Goal: Complete application form: Complete application form

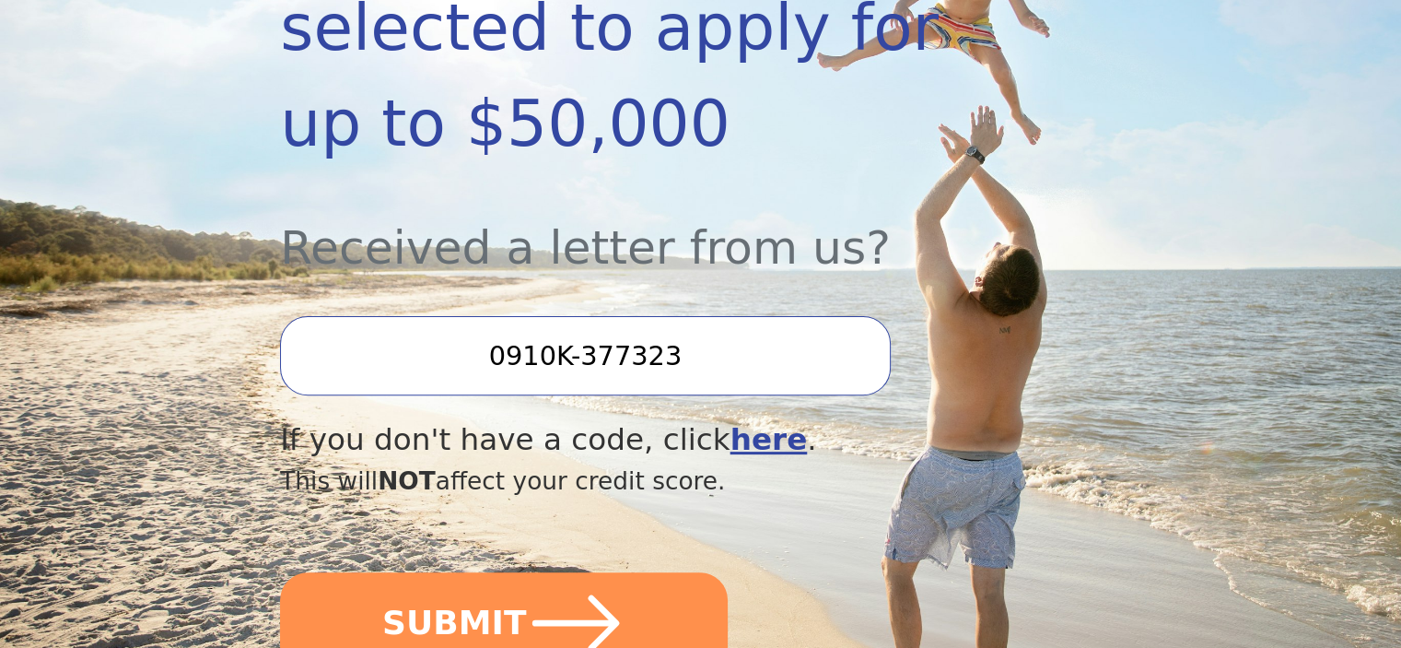
scroll to position [512, 0]
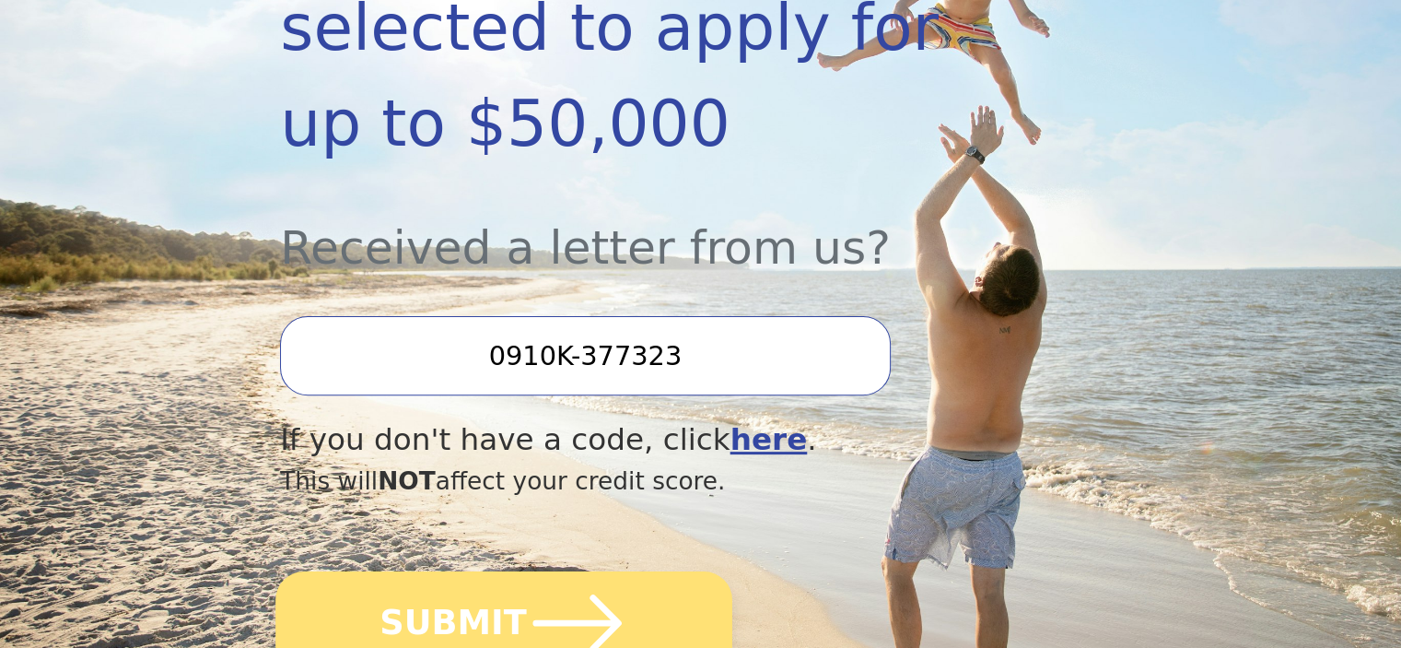
click at [475, 571] on button "SUBMIT" at bounding box center [503, 622] width 457 height 103
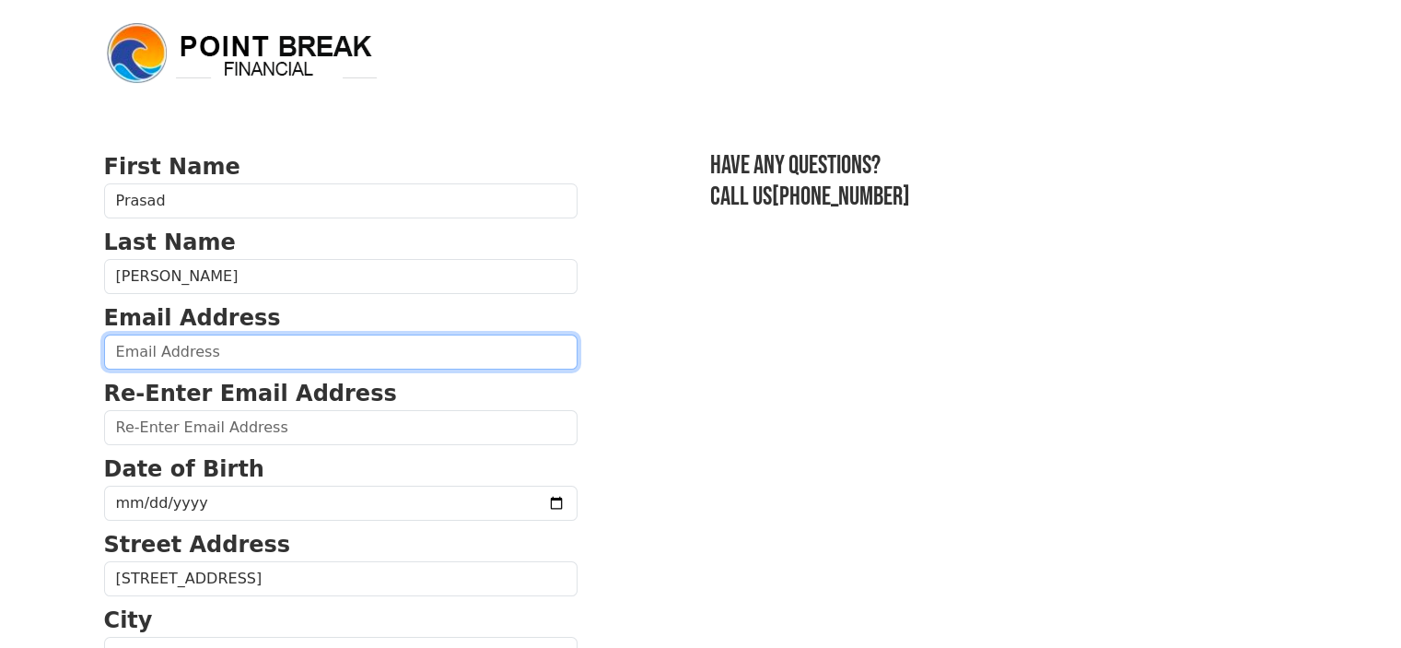
click at [270, 353] on input "email" at bounding box center [341, 351] width 474 height 35
type input "prasadrt09@gmail.com"
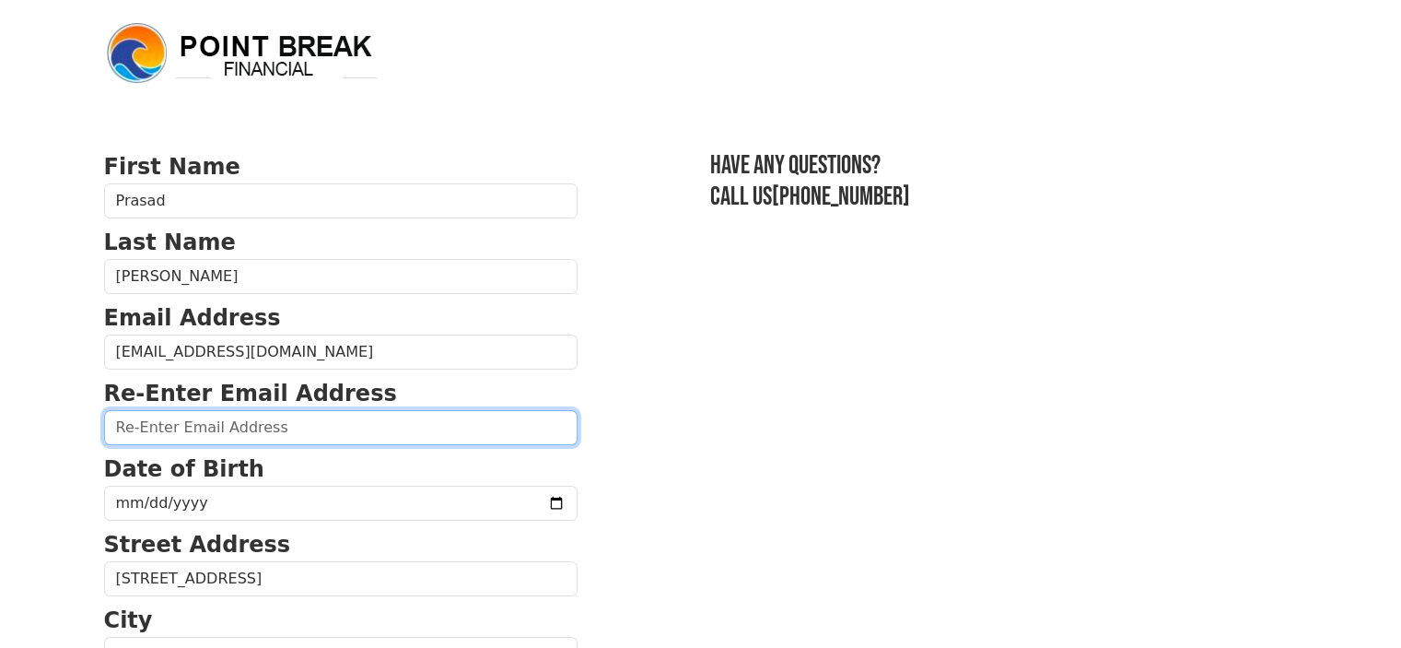
click at [198, 428] on input "email" at bounding box center [341, 427] width 474 height 35
click at [251, 428] on input "email" at bounding box center [341, 427] width 474 height 35
type input "prasadrt09@gmail.com"
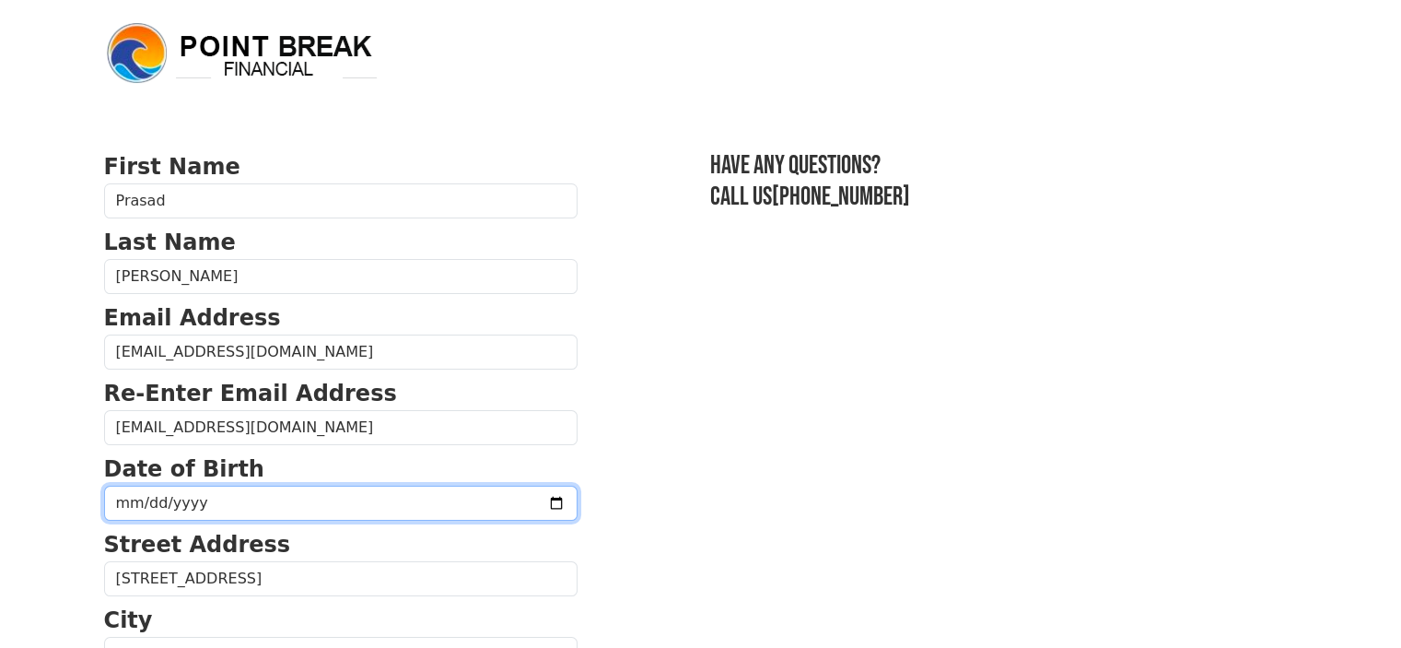
click at [502, 501] on input "date" at bounding box center [341, 503] width 474 height 35
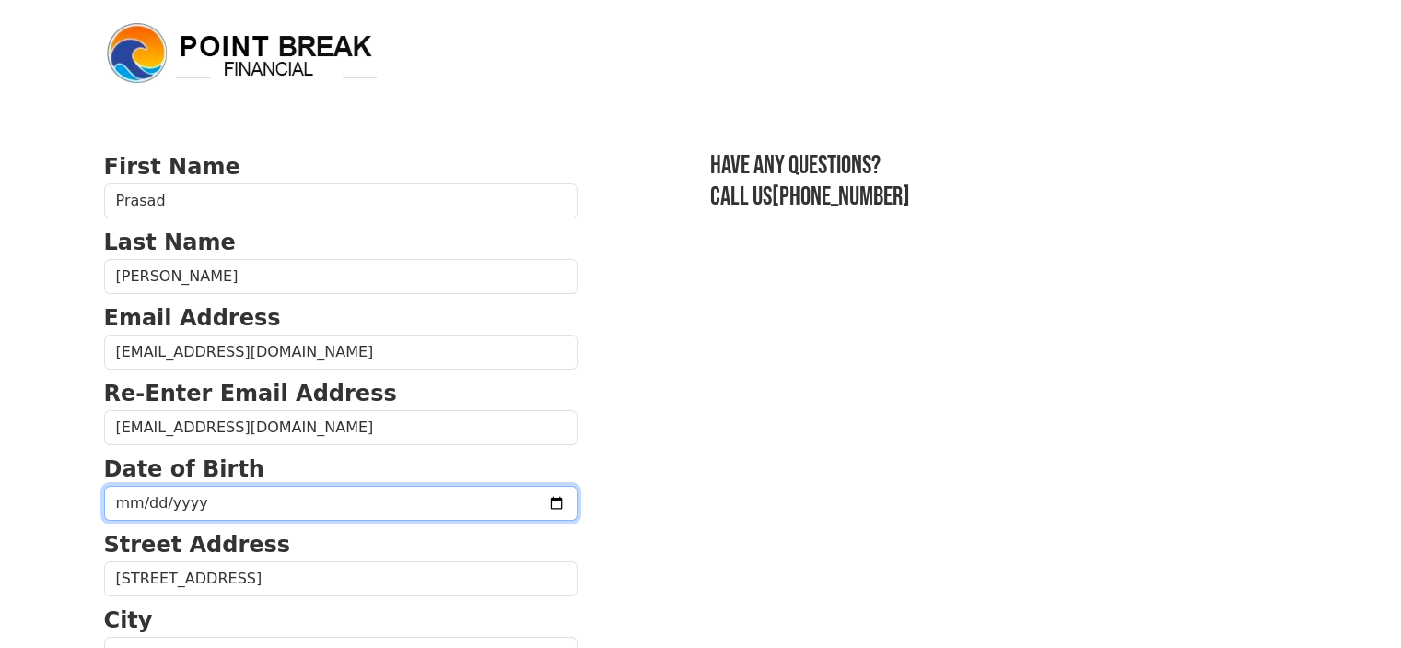
click at [144, 500] on input "date" at bounding box center [341, 503] width 474 height 35
click at [122, 497] on input "date" at bounding box center [341, 503] width 474 height 35
type input "1986-07-16"
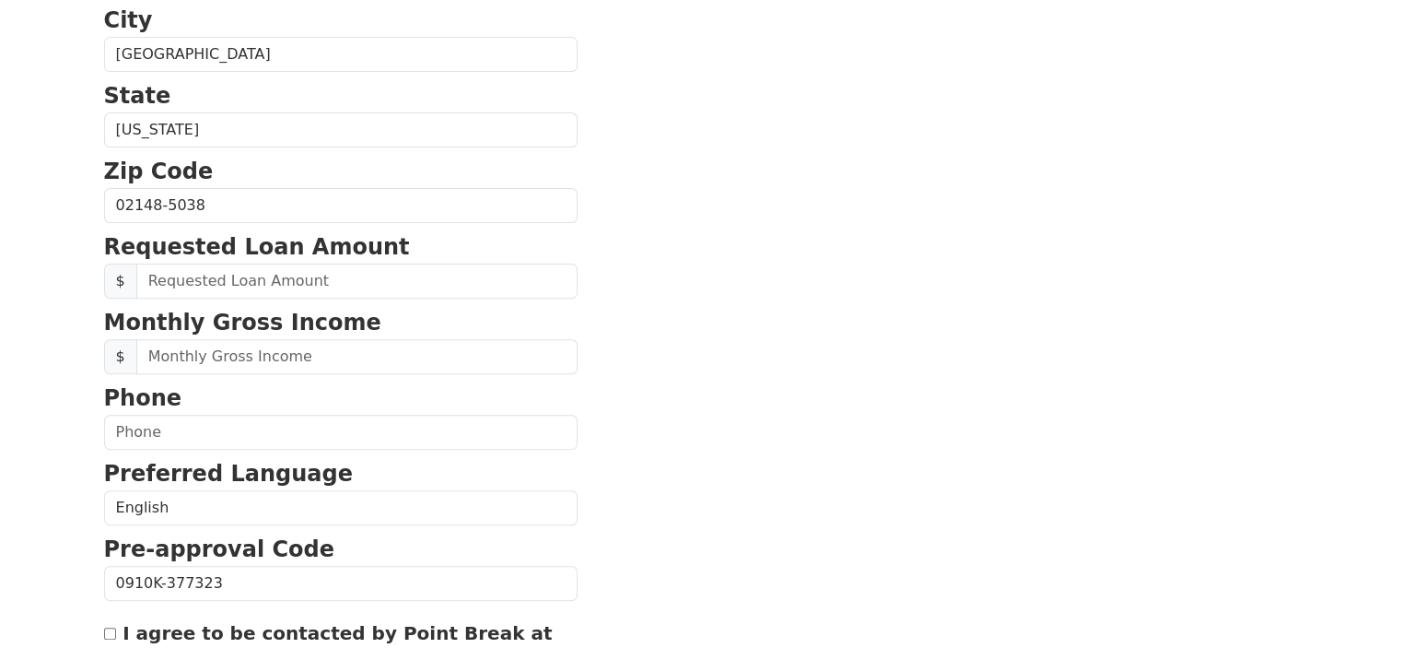
scroll to position [601, 0]
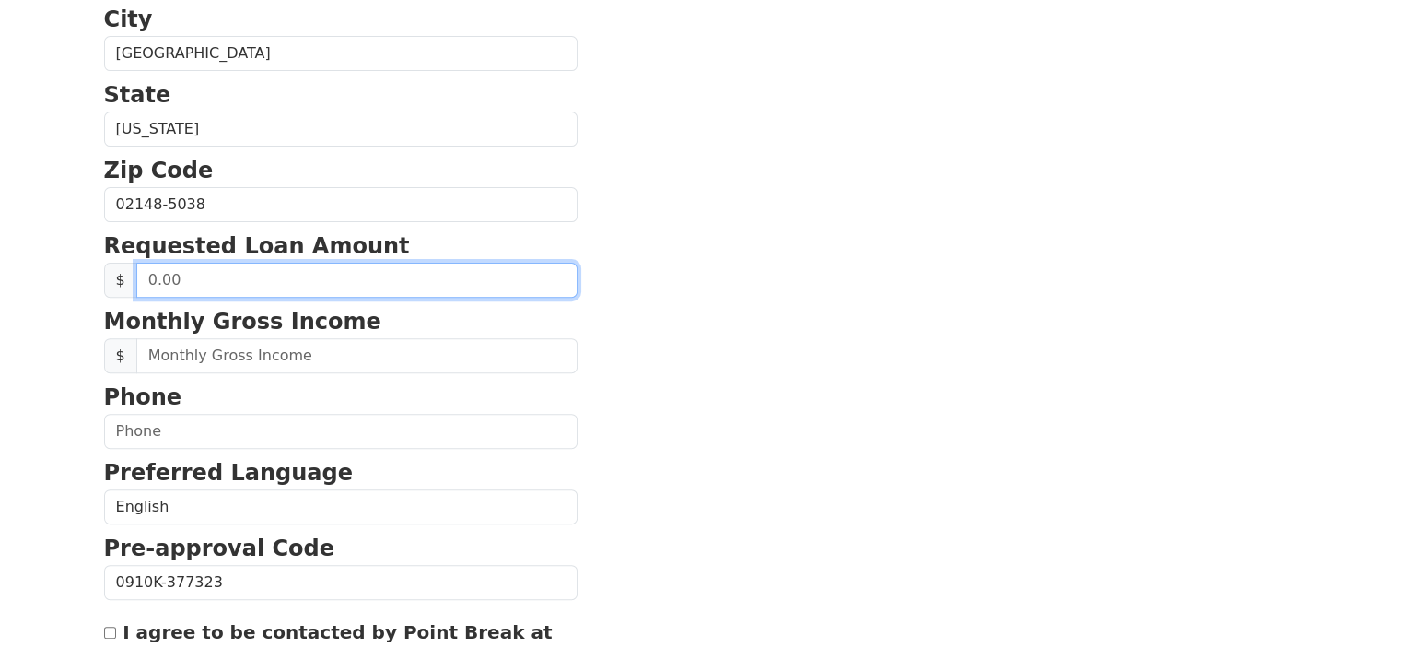
click at [264, 275] on input "text" at bounding box center [356, 280] width 441 height 35
type input "40,000.00"
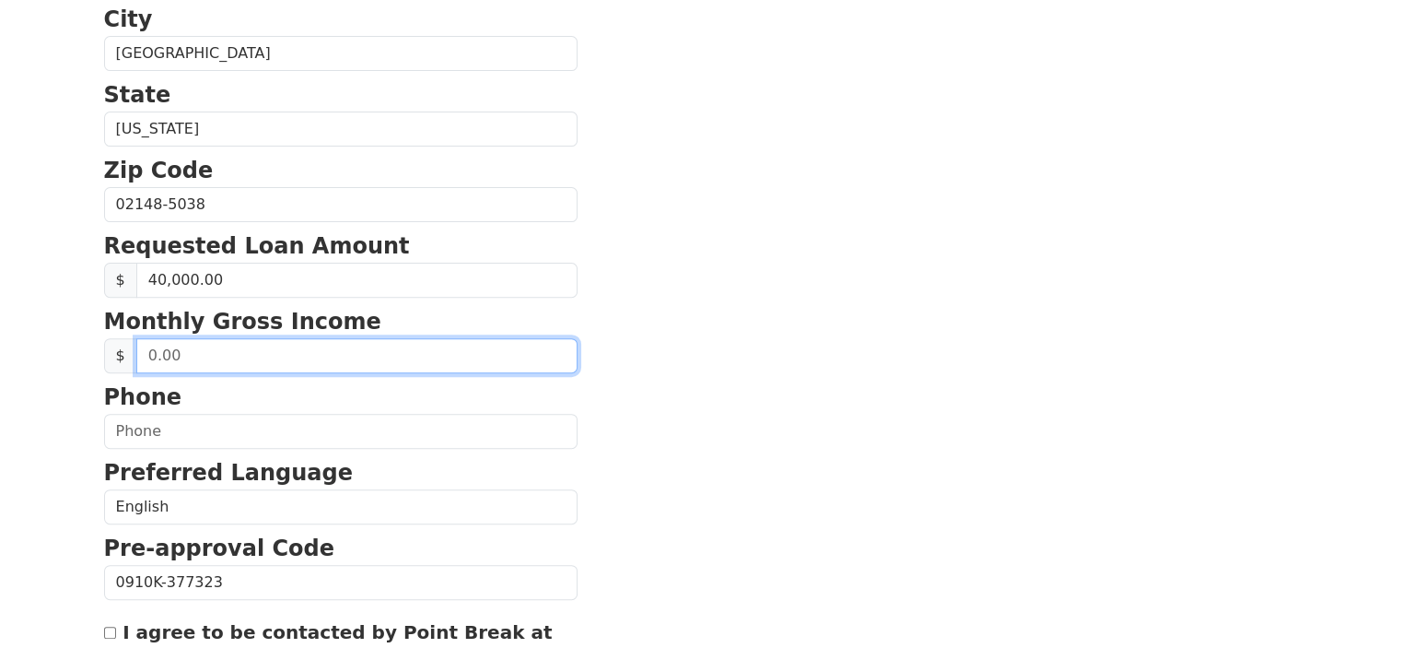
click at [258, 356] on input "text" at bounding box center [356, 355] width 441 height 35
type input "14,000.00"
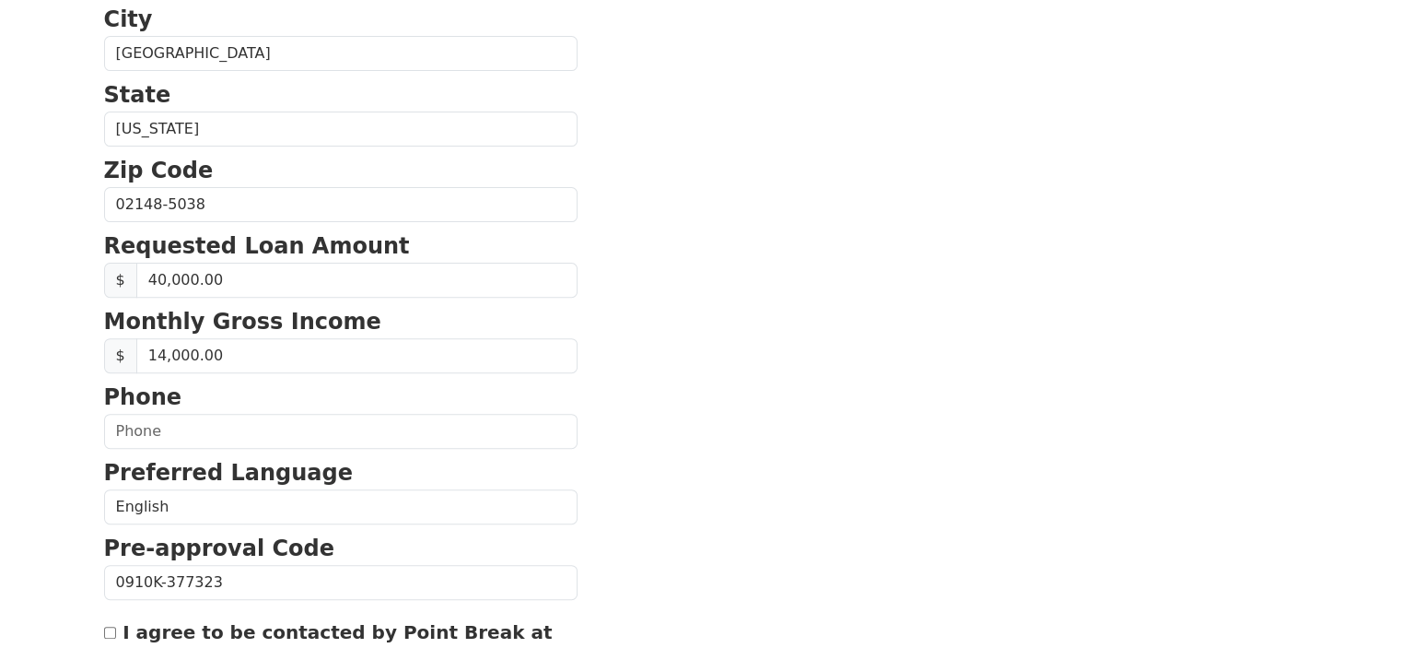
click at [609, 357] on section "First Name Prasad Last Name Teegala Email Address prasadrt09@gmail.com Re-Enter…" at bounding box center [701, 206] width 1194 height 1314
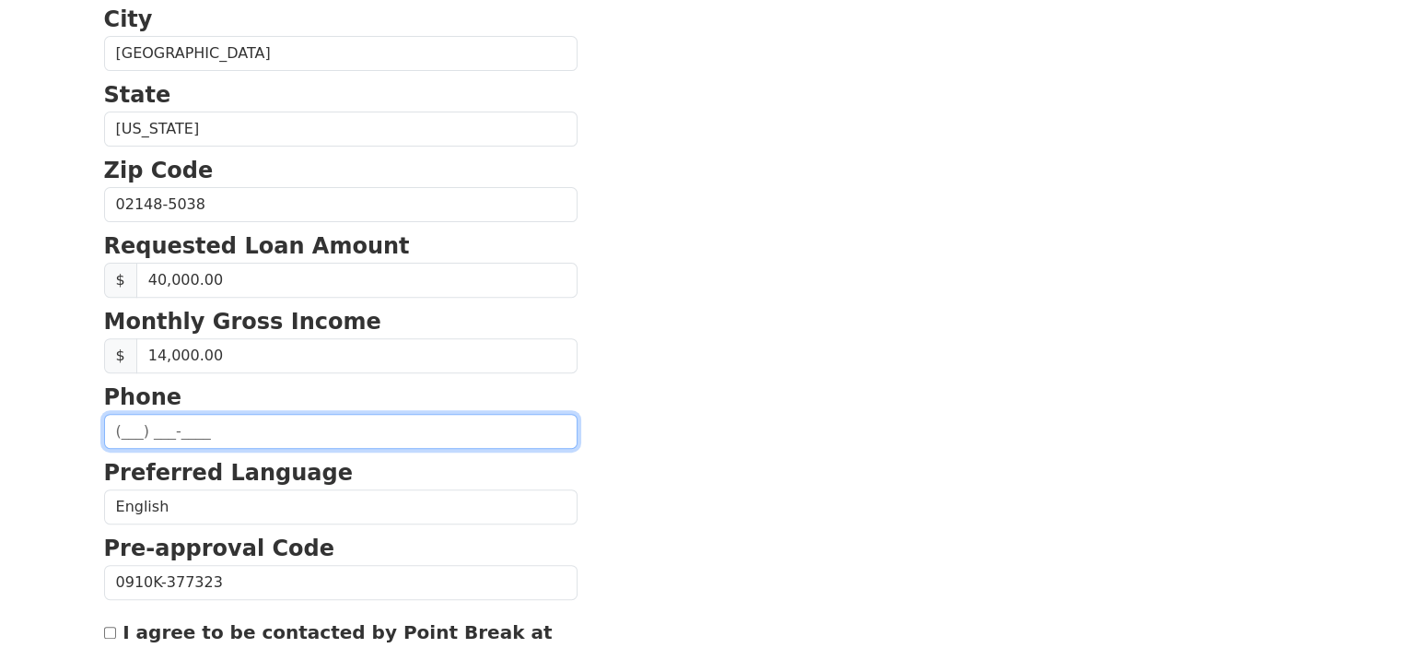
click at [263, 424] on input "text" at bounding box center [341, 431] width 474 height 35
type input "(214) 250-3126"
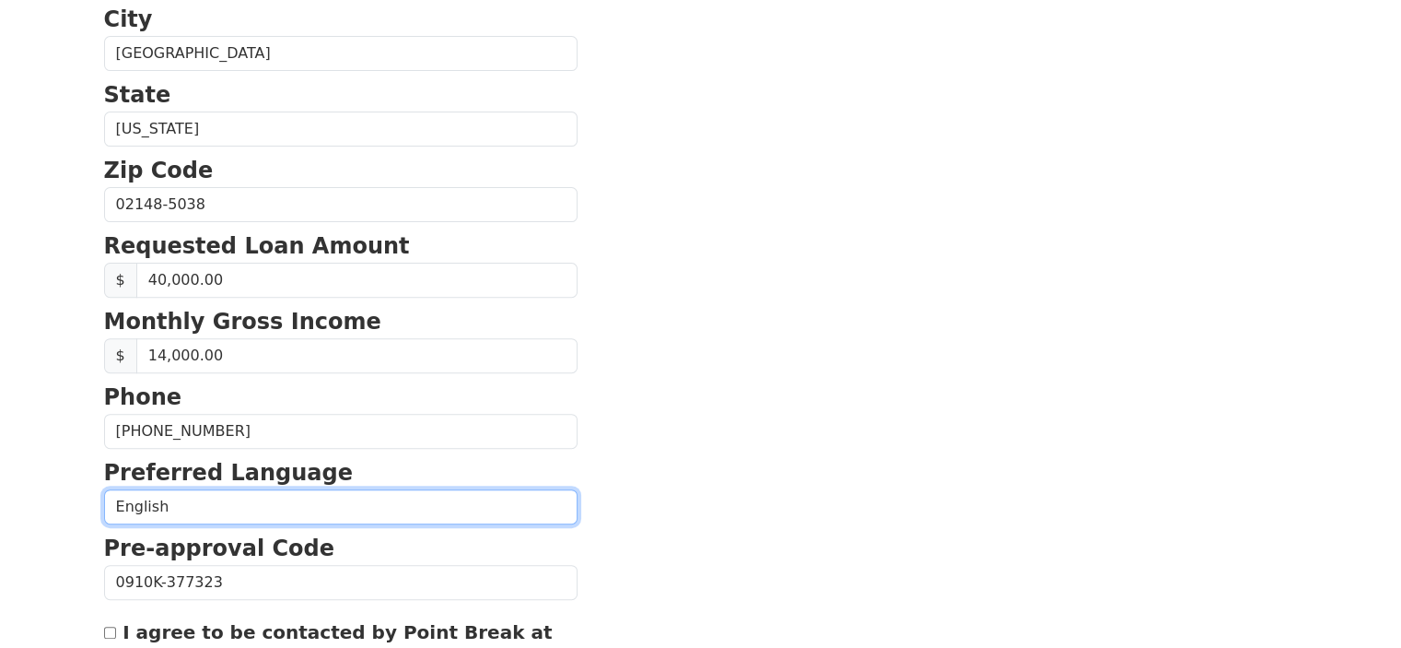
click at [180, 500] on select "English Spanish" at bounding box center [341, 506] width 474 height 35
click at [104, 489] on select "English Spanish" at bounding box center [341, 506] width 474 height 35
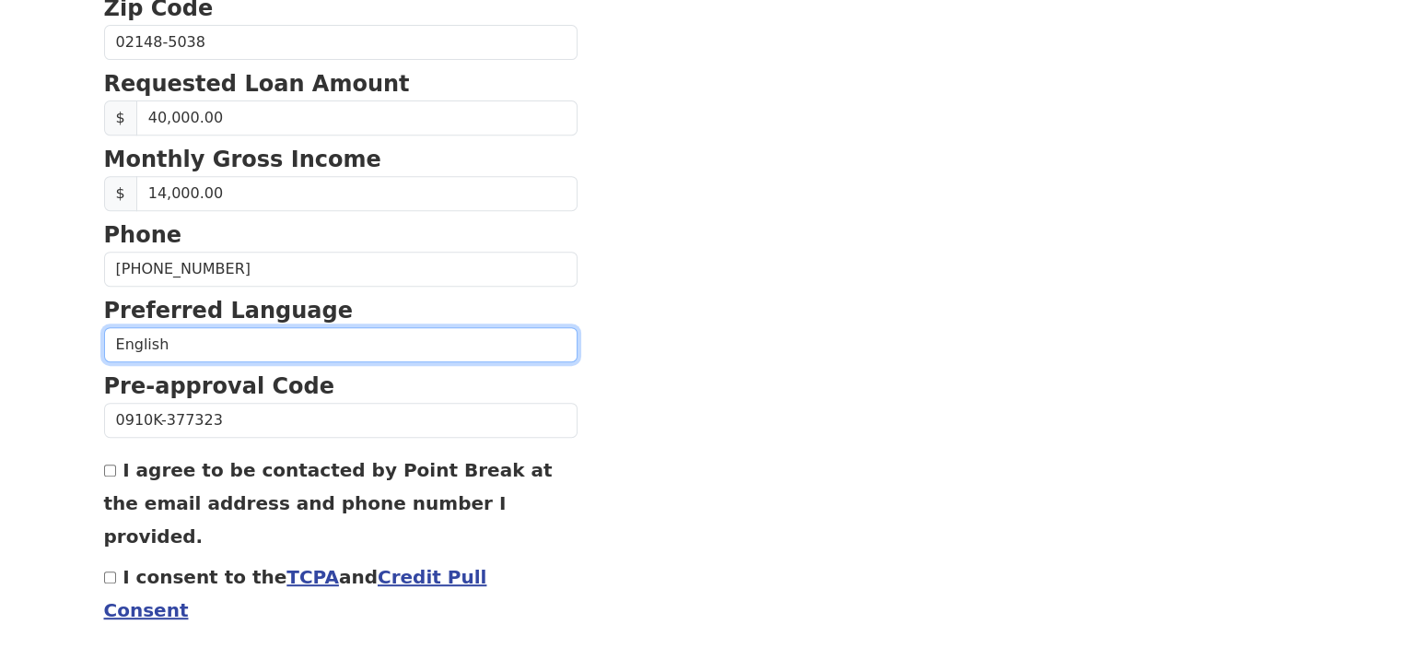
scroll to position [776, 0]
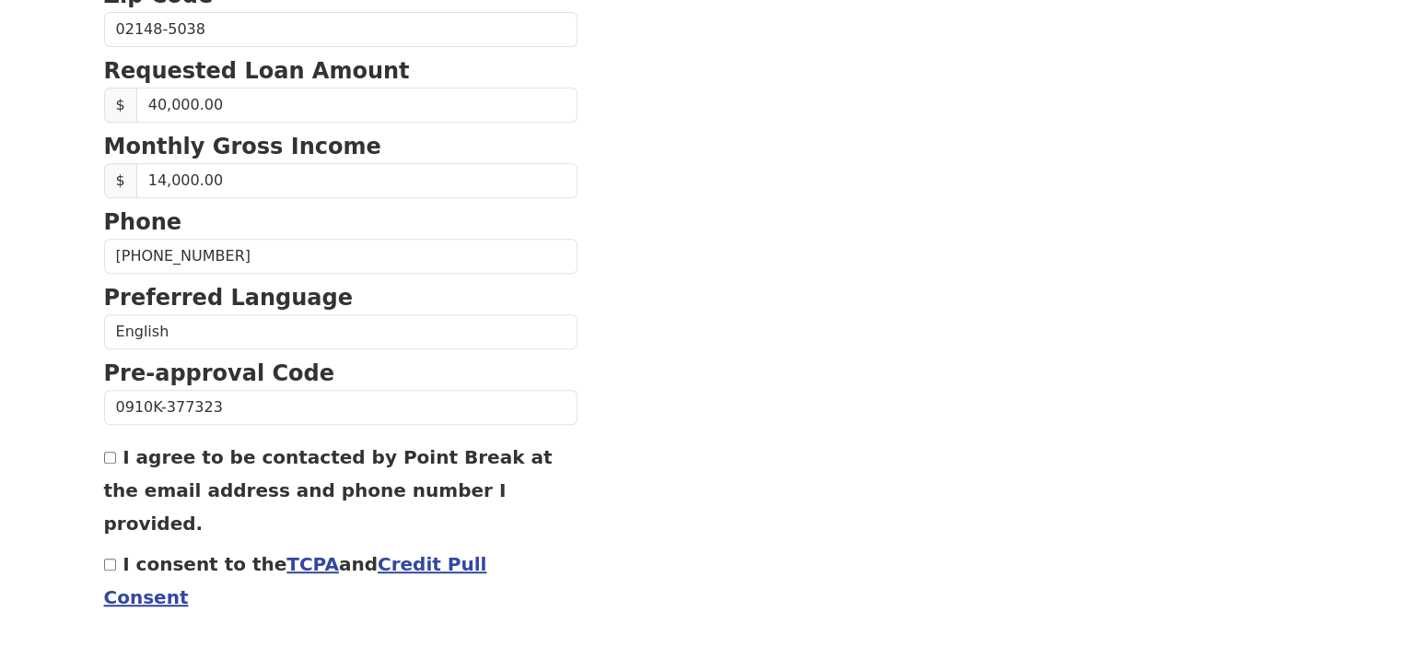
click at [111, 451] on input "I agree to be contacted by Point Break at the email address and phone number I …" at bounding box center [110, 457] width 12 height 12
checkbox input "true"
click at [111, 546] on div "I consent to the TCPA and Credit Pull Consent" at bounding box center [341, 579] width 474 height 66
click at [111, 558] on input "I consent to the TCPA and Credit Pull Consent" at bounding box center [110, 564] width 12 height 12
checkbox input "true"
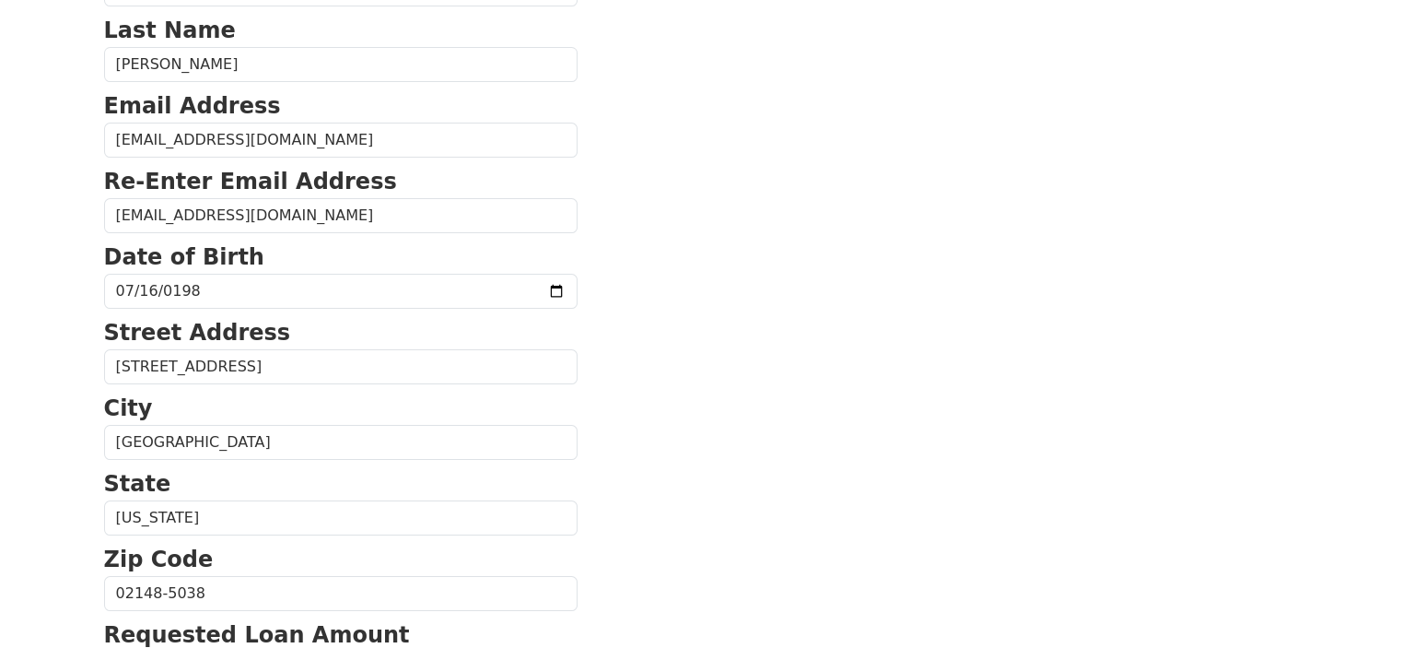
scroll to position [0, 0]
